Goal: Submit feedback/report problem

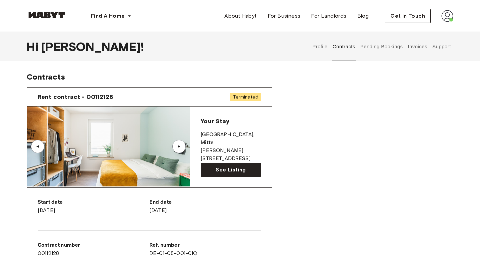
click at [412, 49] on button "Invoices" at bounding box center [417, 46] width 21 height 29
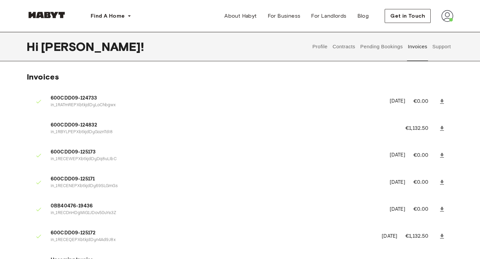
click at [433, 45] on button "Support" at bounding box center [441, 46] width 20 height 29
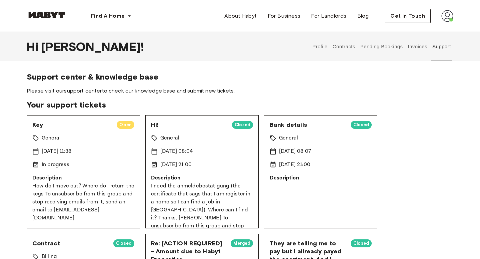
click at [100, 148] on div "[DATE] 11:38" at bounding box center [83, 152] width 102 height 8
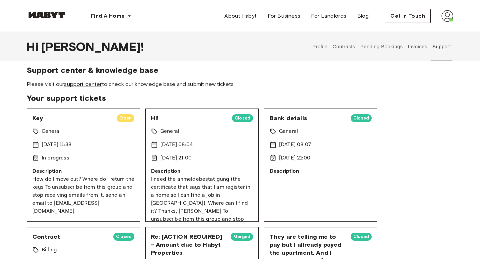
scroll to position [8, 0]
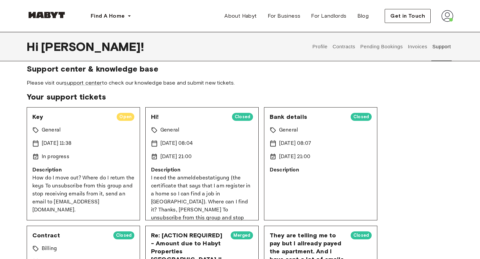
click at [162, 183] on p "I need the anmeldebestatigung (the certificate that says that I am register in …" at bounding box center [202, 206] width 102 height 64
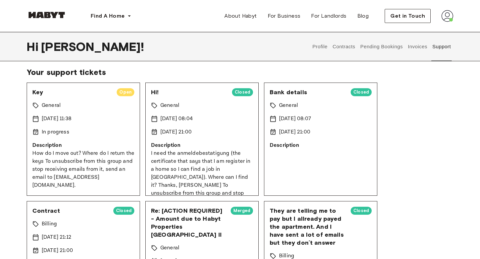
scroll to position [32, 0]
click at [300, 164] on div "Bank details Closed General 29 Jul 2025 08:07 5 Aug 2025 21:00 Description" at bounding box center [320, 139] width 113 height 113
click at [295, 105] on p "General" at bounding box center [288, 106] width 19 height 8
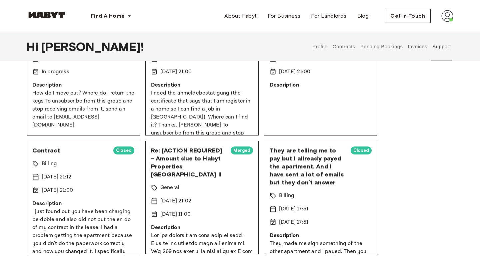
scroll to position [95, 0]
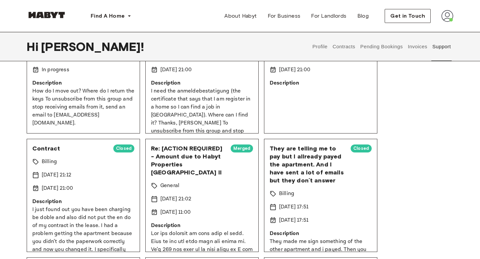
click at [230, 152] on div "Re: [ACTION REQUIRED] - Amount due to Habyt Properties Germany II Merged" at bounding box center [202, 161] width 102 height 32
click at [179, 155] on span "Re: [ACTION REQUIRED] - Amount due to Habyt Properties [GEOGRAPHIC_DATA] II" at bounding box center [188, 161] width 74 height 32
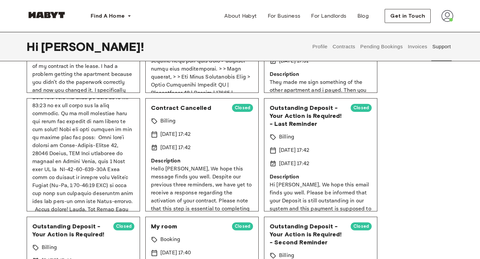
scroll to position [247, 0]
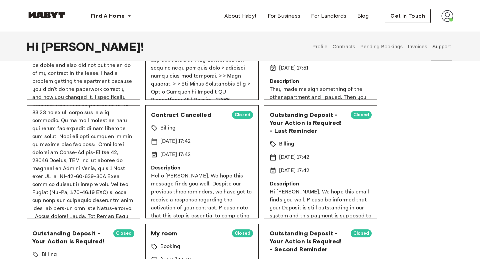
click at [419, 48] on button "Invoices" at bounding box center [417, 46] width 21 height 29
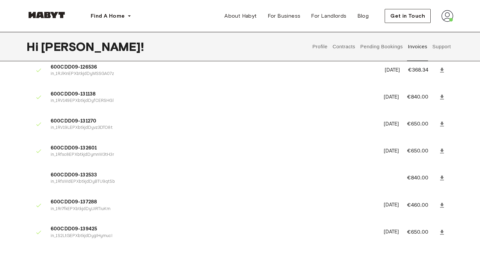
click at [395, 43] on button "Pending Bookings" at bounding box center [381, 46] width 44 height 29
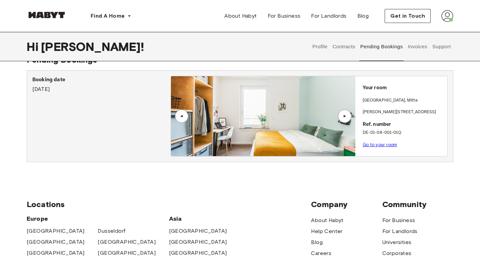
scroll to position [18, 0]
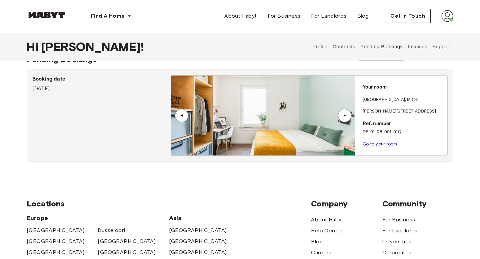
click at [346, 43] on button "Contracts" at bounding box center [344, 46] width 24 height 29
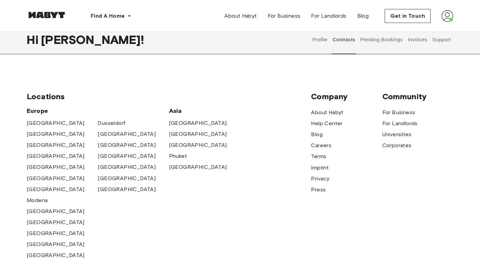
scroll to position [616, 0]
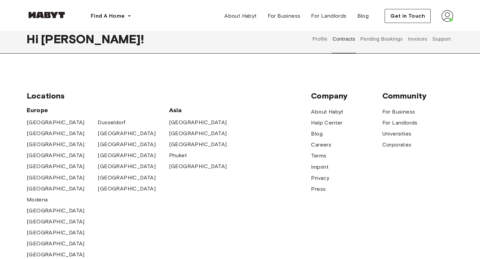
click at [317, 40] on button "Profile" at bounding box center [320, 38] width 17 height 29
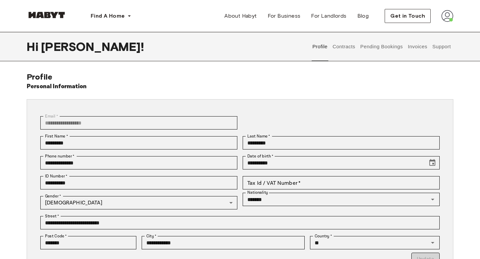
click at [344, 46] on button "Contracts" at bounding box center [344, 46] width 24 height 29
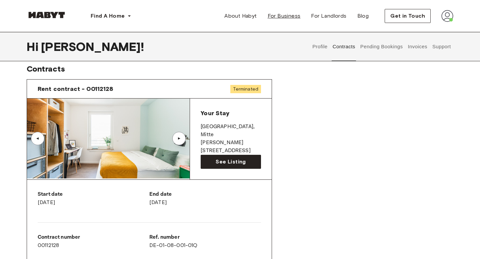
scroll to position [10, 0]
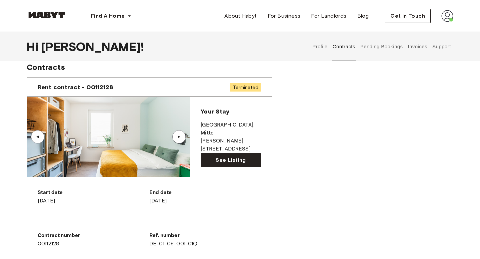
click at [232, 103] on div "Your Stay BERLIN , Mitte Klara-Franke-Straße 20 See Listing" at bounding box center [231, 137] width 82 height 81
click at [243, 87] on span "Terminated" at bounding box center [245, 87] width 31 height 8
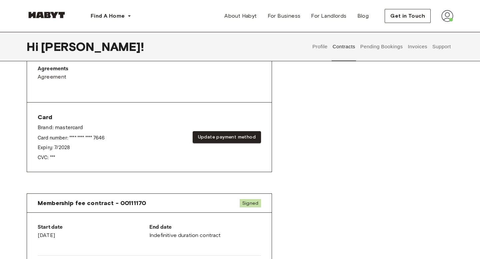
scroll to position [226, 0]
click at [227, 135] on button "Update payment method" at bounding box center [227, 137] width 68 height 12
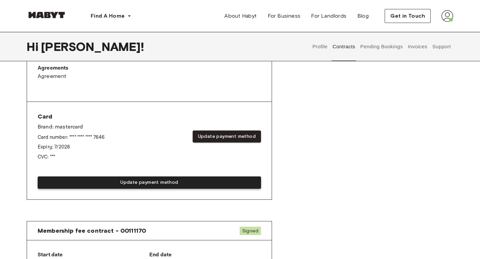
click at [175, 183] on button "Update payment method" at bounding box center [149, 183] width 223 height 12
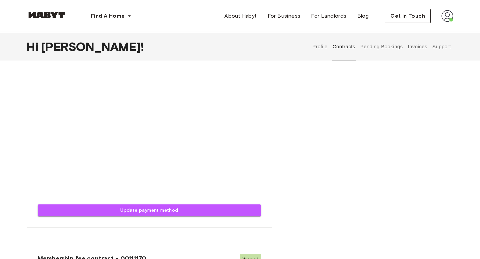
scroll to position [375, 0]
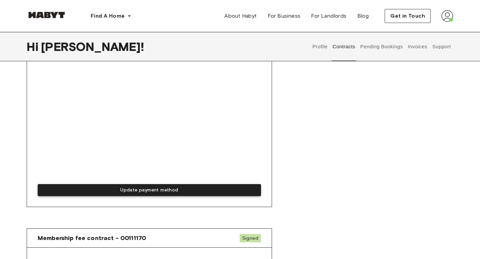
click at [169, 193] on button "Update payment method" at bounding box center [149, 190] width 223 height 12
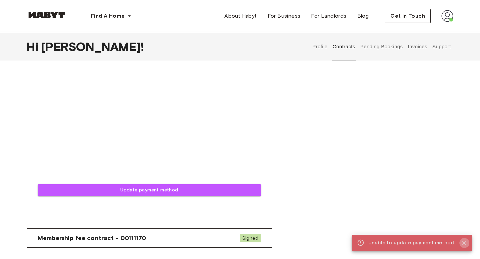
click at [464, 245] on icon "Close" at bounding box center [464, 243] width 7 height 7
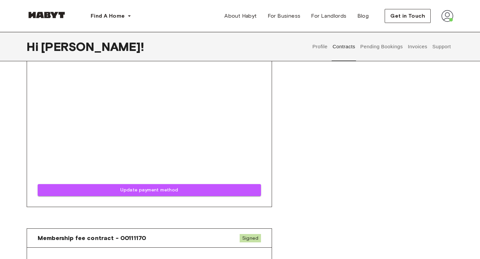
click at [321, 49] on button "Profile" at bounding box center [320, 46] width 17 height 29
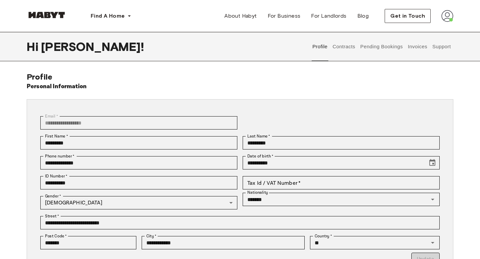
click at [344, 49] on button "Contracts" at bounding box center [344, 46] width 24 height 29
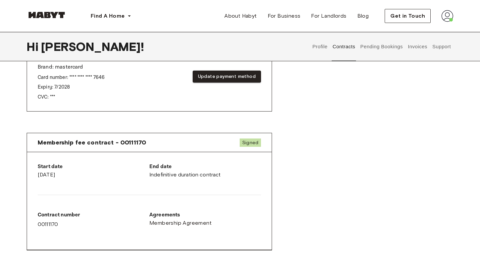
scroll to position [286, 0]
click at [174, 179] on div "End date Indefinitive duration contract" at bounding box center [205, 172] width 112 height 21
click at [170, 172] on div "End date Indefinitive duration contract" at bounding box center [205, 170] width 112 height 16
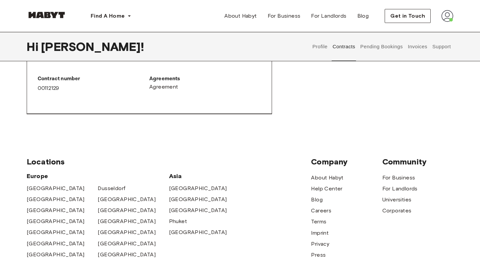
scroll to position [553, 0]
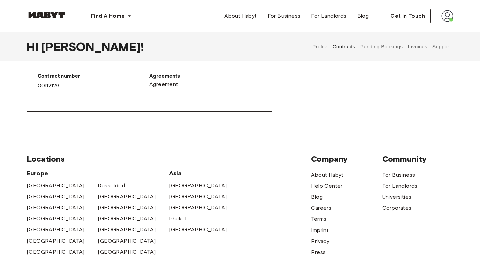
click at [380, 50] on button "Pending Bookings" at bounding box center [381, 46] width 44 height 29
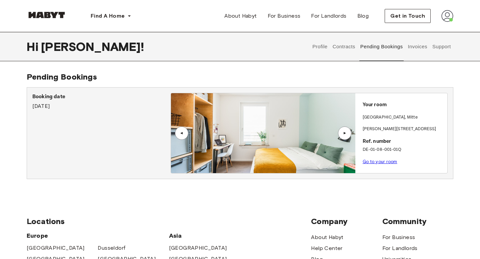
click at [412, 46] on button "Invoices" at bounding box center [417, 46] width 21 height 29
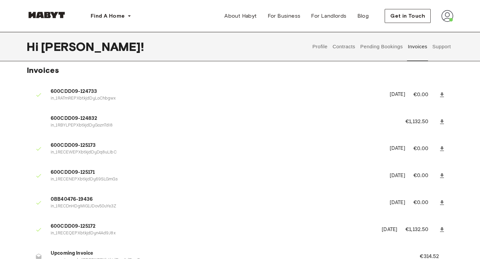
scroll to position [9, 0]
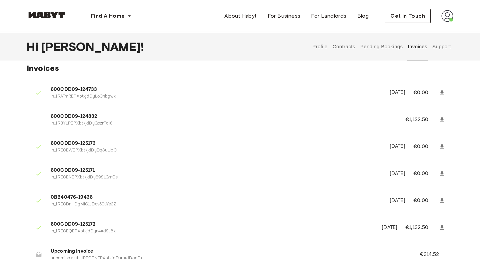
click at [440, 46] on button "Support" at bounding box center [441, 46] width 20 height 29
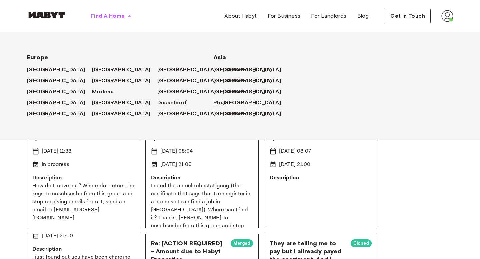
click at [116, 14] on span "Find A Home" at bounding box center [108, 16] width 34 height 8
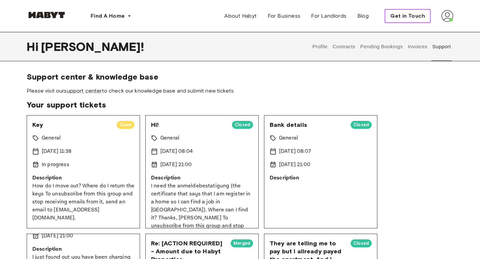
click at [421, 19] on span "Get in Touch" at bounding box center [407, 16] width 35 height 8
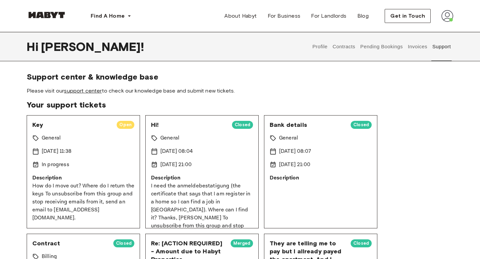
click at [88, 91] on link "support center" at bounding box center [83, 91] width 38 height 6
click at [405, 13] on span "Get in Touch" at bounding box center [407, 16] width 35 height 8
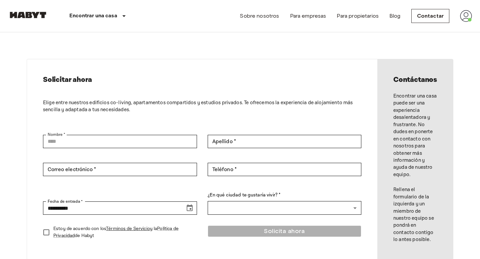
type input "*********"
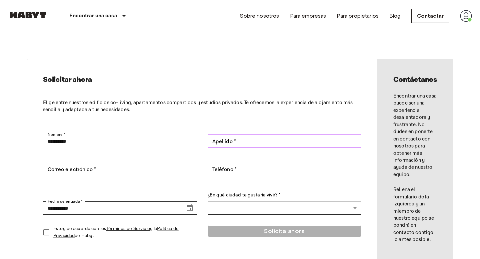
type input "*********"
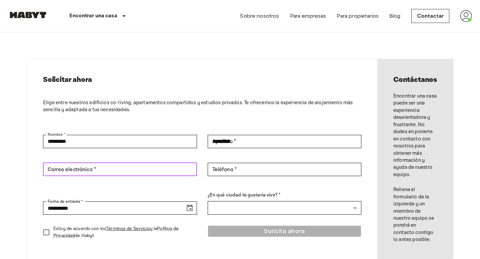
type input "**********"
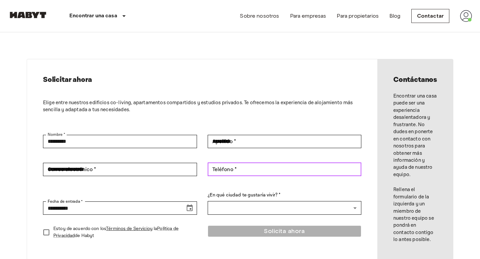
type input "**********"
